Goal: Transaction & Acquisition: Subscribe to service/newsletter

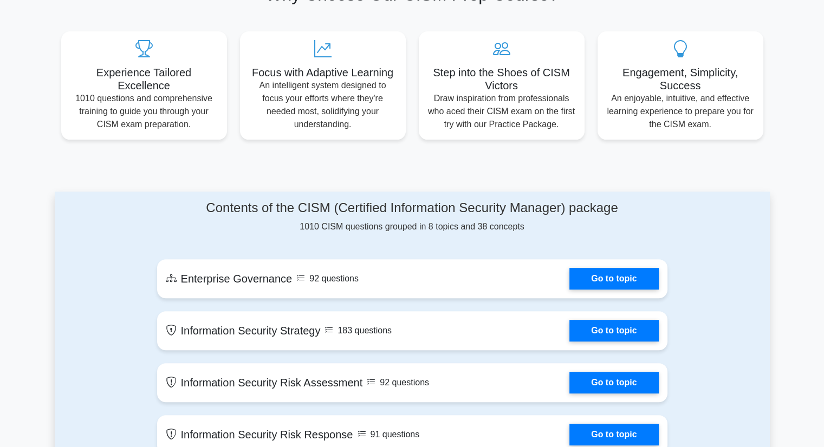
scroll to position [379, 0]
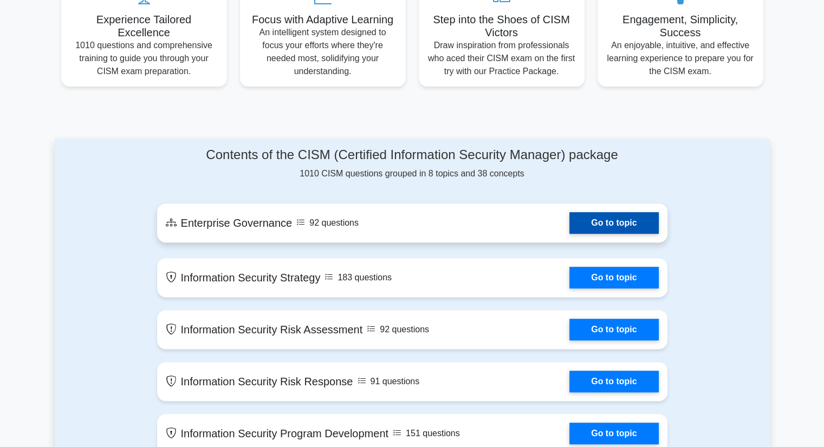
click at [609, 226] on link "Go to topic" at bounding box center [613, 223] width 89 height 22
click at [613, 233] on link "Go to topic" at bounding box center [613, 223] width 89 height 22
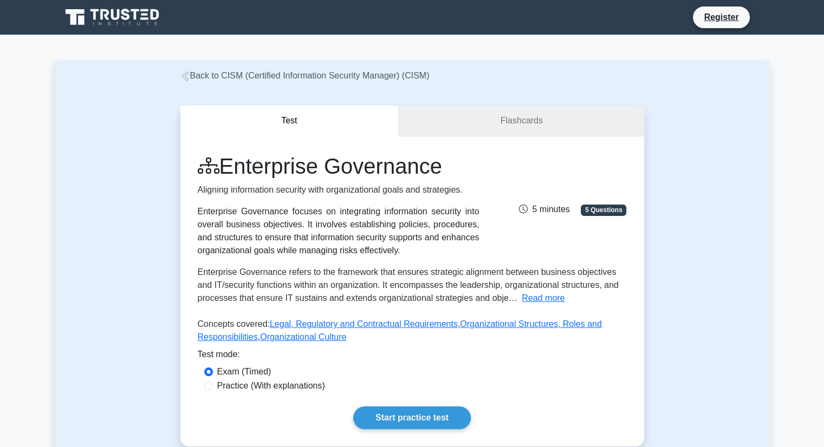
click at [548, 126] on link "Flashcards" at bounding box center [521, 121] width 245 height 31
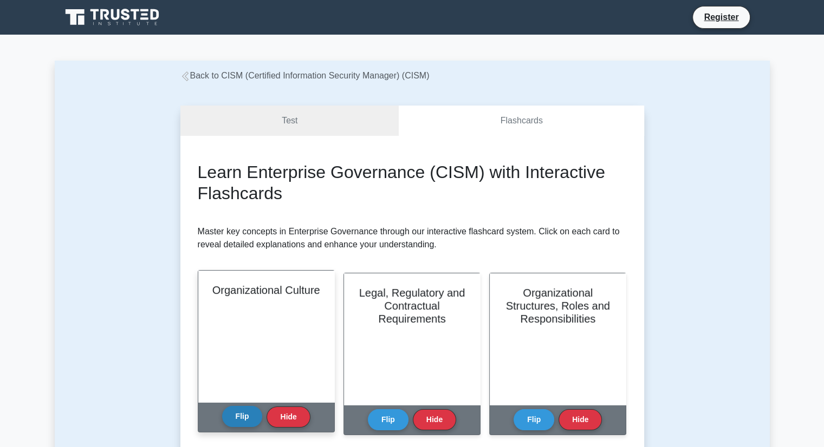
click at [242, 425] on button "Flip" at bounding box center [242, 416] width 41 height 21
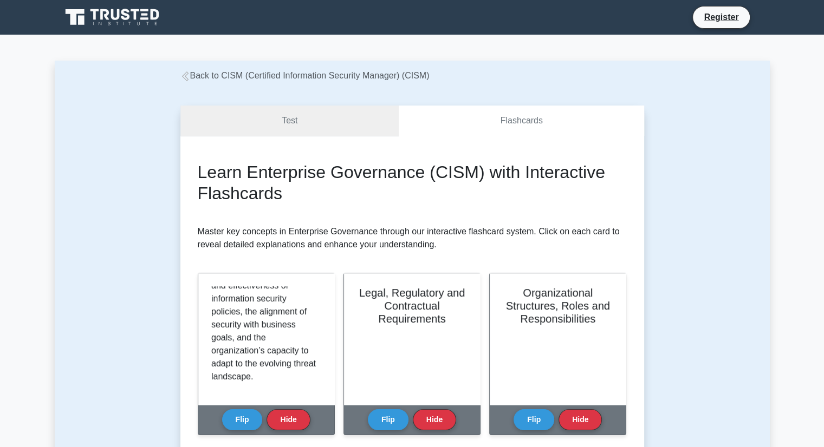
click at [348, 124] on link "Test" at bounding box center [289, 121] width 219 height 31
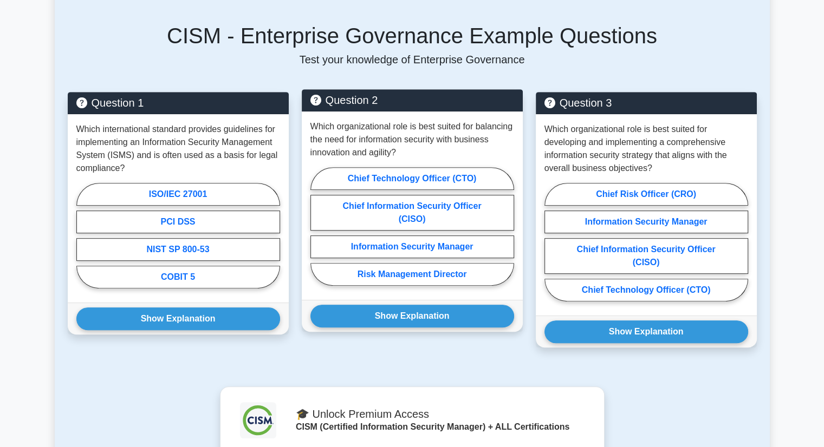
scroll to position [487, 0]
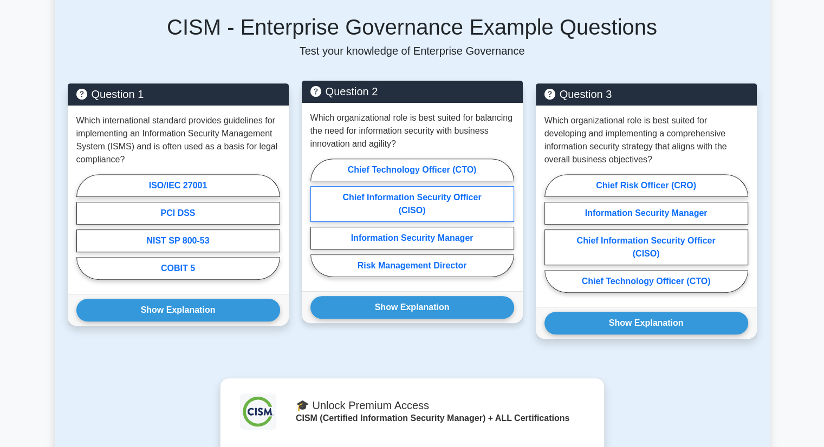
click at [414, 200] on label "Chief Information Security Officer (CISO)" at bounding box center [412, 204] width 204 height 36
click at [317, 218] on input "Chief Information Security Officer (CISO)" at bounding box center [313, 221] width 7 height 7
radio input "true"
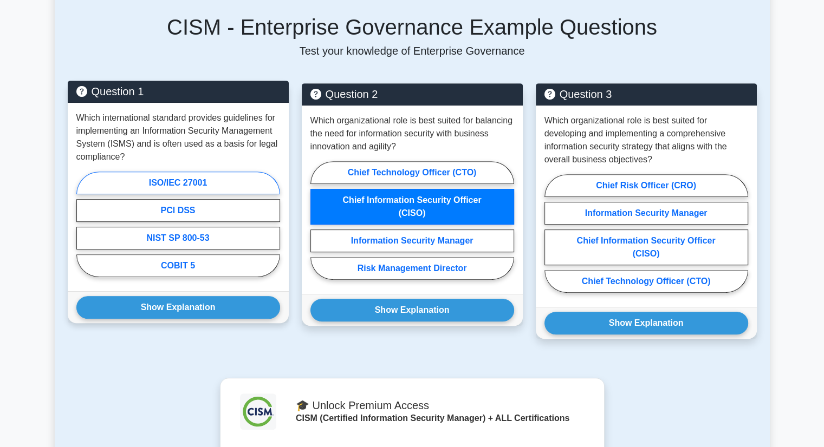
click at [242, 177] on label "ISO/IEC 27001" at bounding box center [178, 183] width 204 height 23
click at [83, 224] on input "ISO/IEC 27001" at bounding box center [79, 227] width 7 height 7
radio input "true"
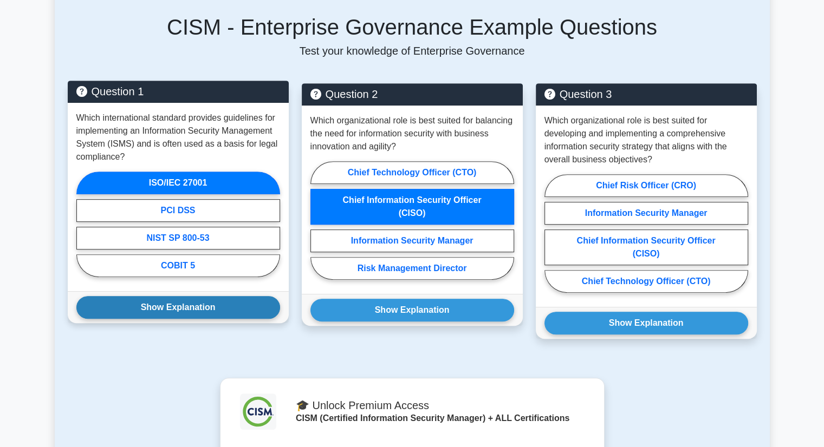
click at [235, 303] on button "Show Explanation" at bounding box center [178, 307] width 204 height 23
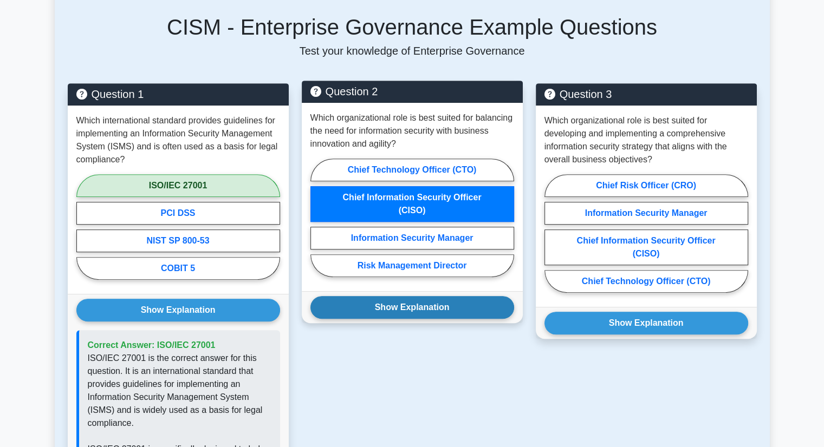
click at [375, 315] on button "Show Explanation" at bounding box center [412, 307] width 204 height 23
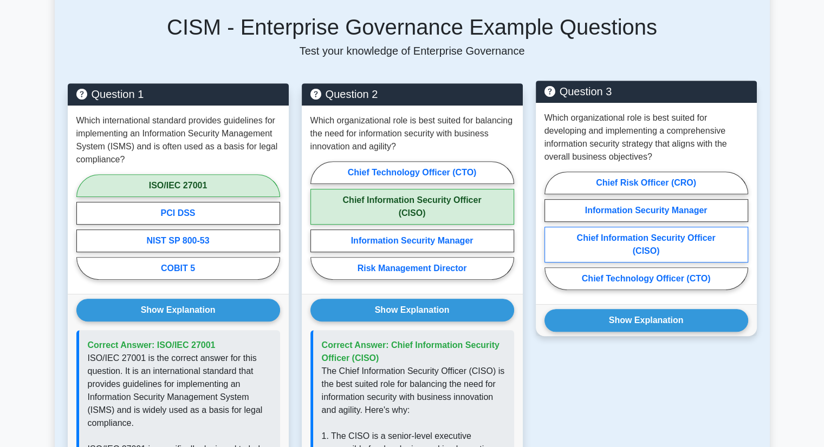
click at [643, 243] on label "Chief Information Security Officer (CISO)" at bounding box center [646, 245] width 204 height 36
click at [551, 238] on input "Chief Information Security Officer (CISO)" at bounding box center [547, 234] width 7 height 7
radio input "true"
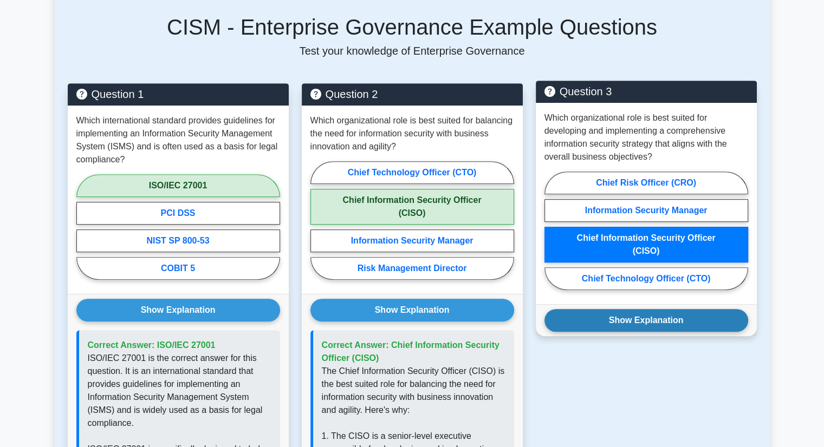
click at [635, 323] on button "Show Explanation" at bounding box center [646, 320] width 204 height 23
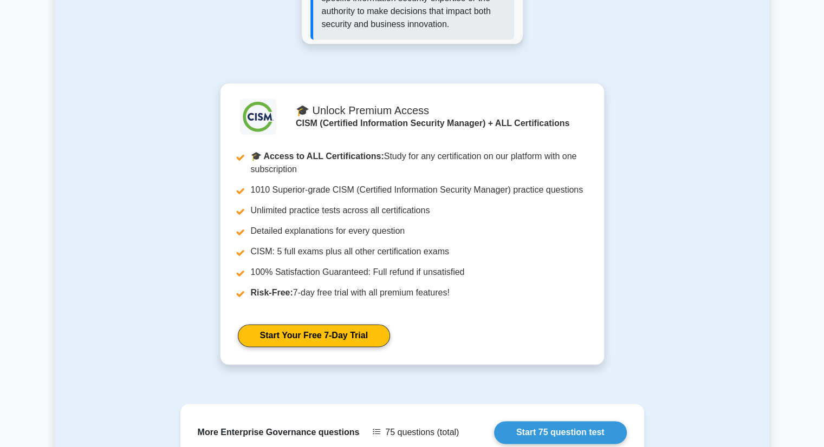
scroll to position [1590, 0]
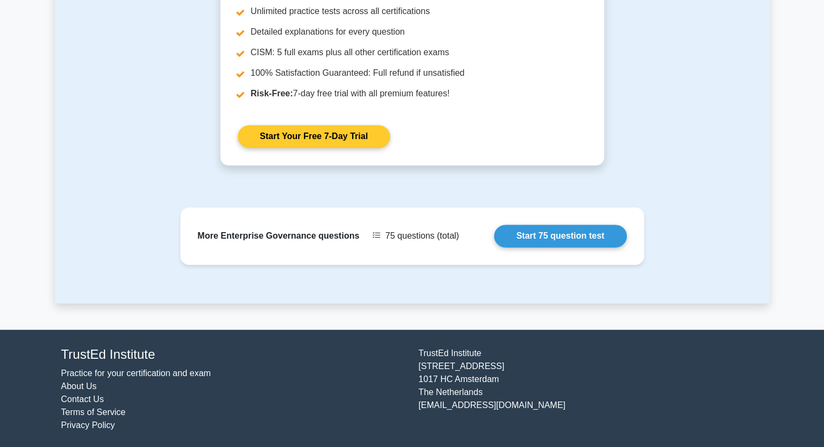
click at [333, 142] on link "Start Your Free 7-Day Trial" at bounding box center [314, 136] width 152 height 23
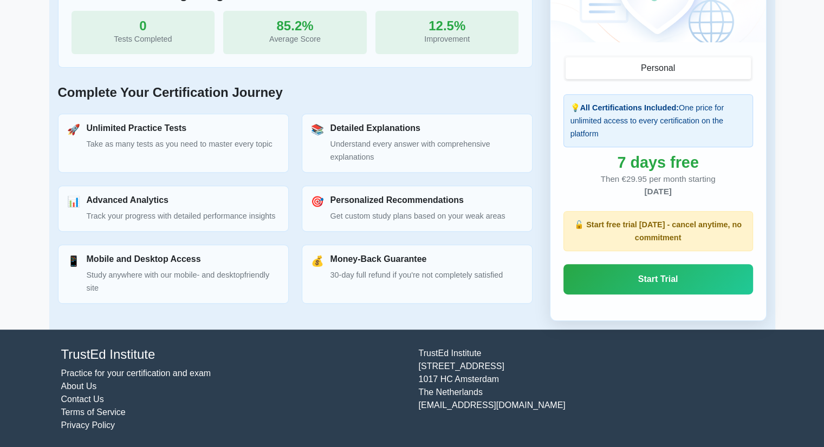
scroll to position [442, 0]
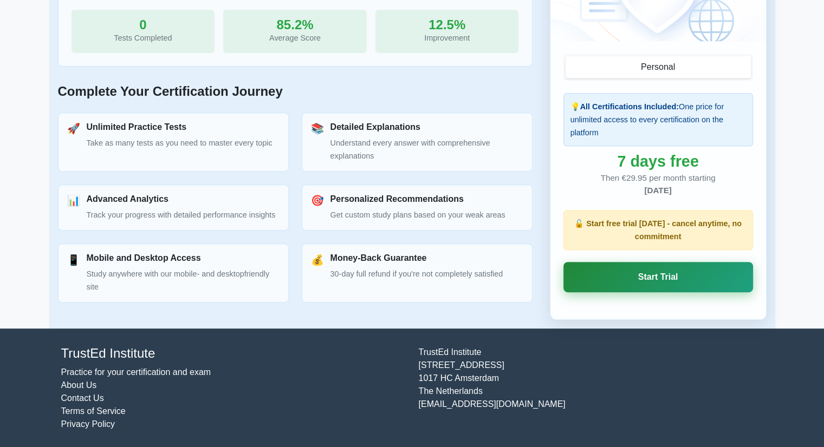
click at [638, 275] on link "Start Trial" at bounding box center [658, 277] width 190 height 30
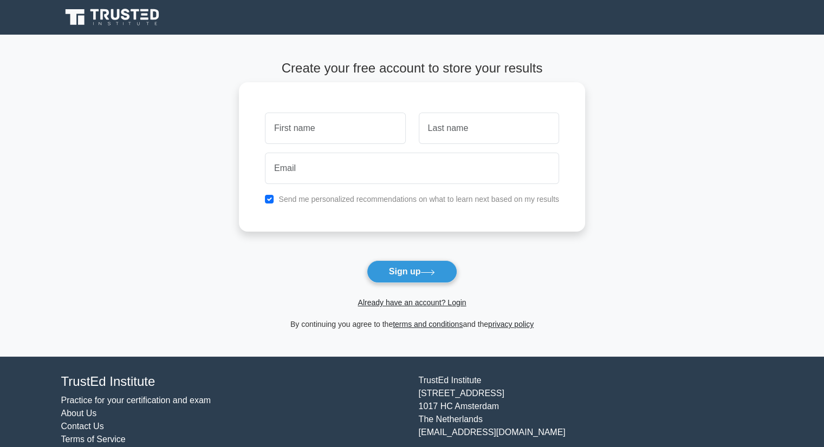
type input "K"
click at [375, 135] on input "L" at bounding box center [335, 128] width 140 height 31
type input "Lavya"
type input "g"
type input "bhara"
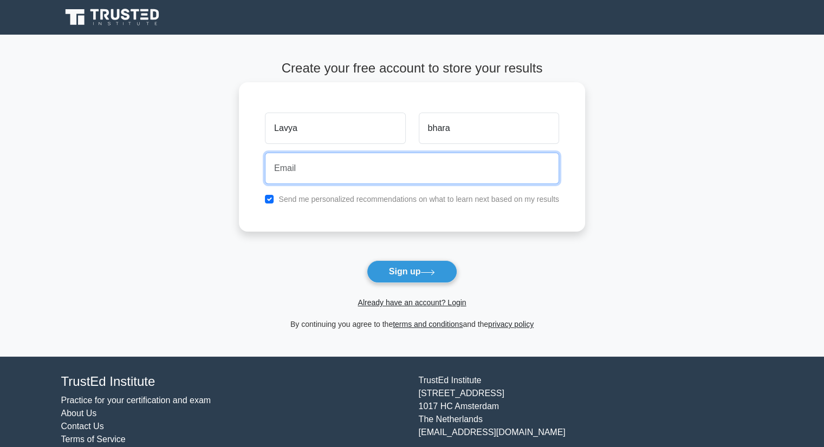
click at [374, 167] on input "email" at bounding box center [412, 168] width 294 height 31
type input "l"
type input "e"
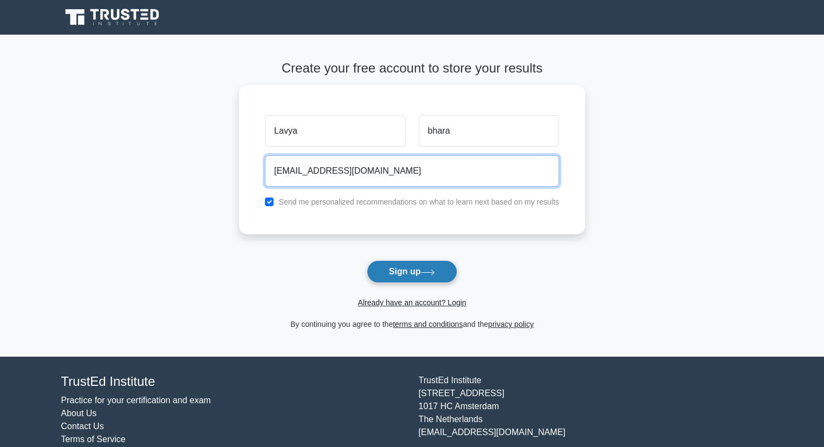
type input "[EMAIL_ADDRESS][DOMAIN_NAME]"
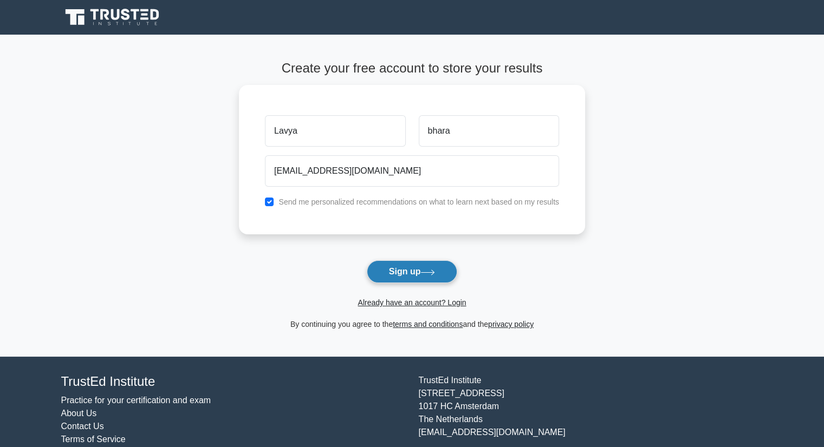
click at [435, 276] on button "Sign up" at bounding box center [412, 272] width 91 height 23
